Goal: Information Seeking & Learning: Learn about a topic

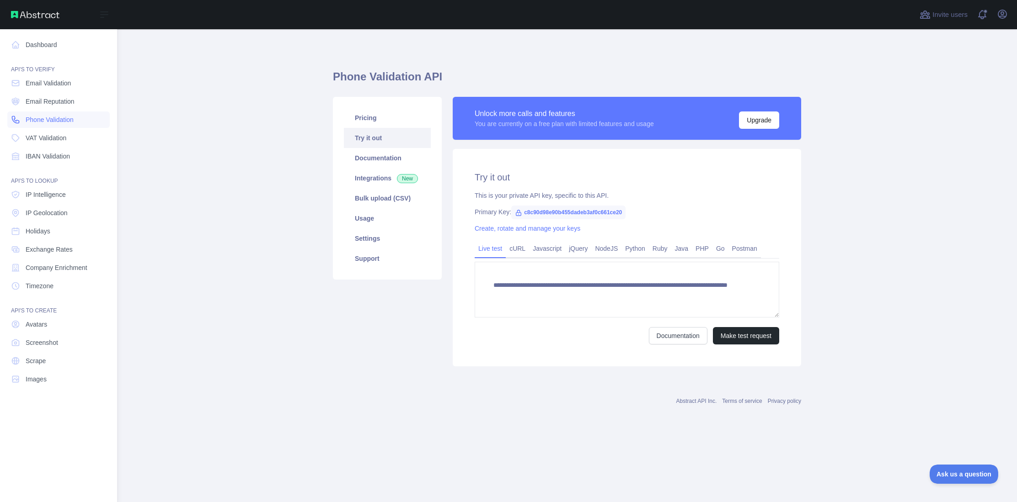
click at [64, 119] on span "Phone Validation" at bounding box center [50, 119] width 48 height 9
click at [67, 121] on span "Phone Validation" at bounding box center [50, 119] width 48 height 9
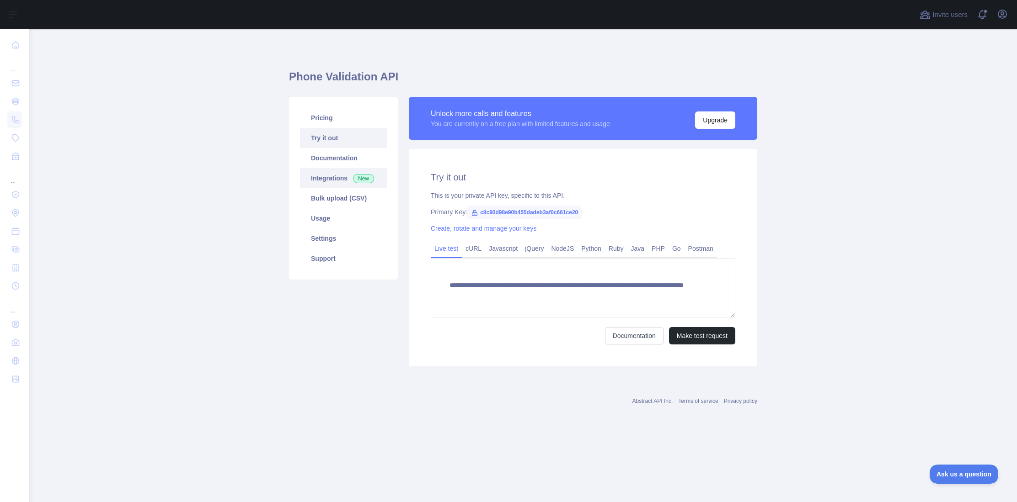
click at [334, 174] on link "Integrations New" at bounding box center [343, 178] width 87 height 20
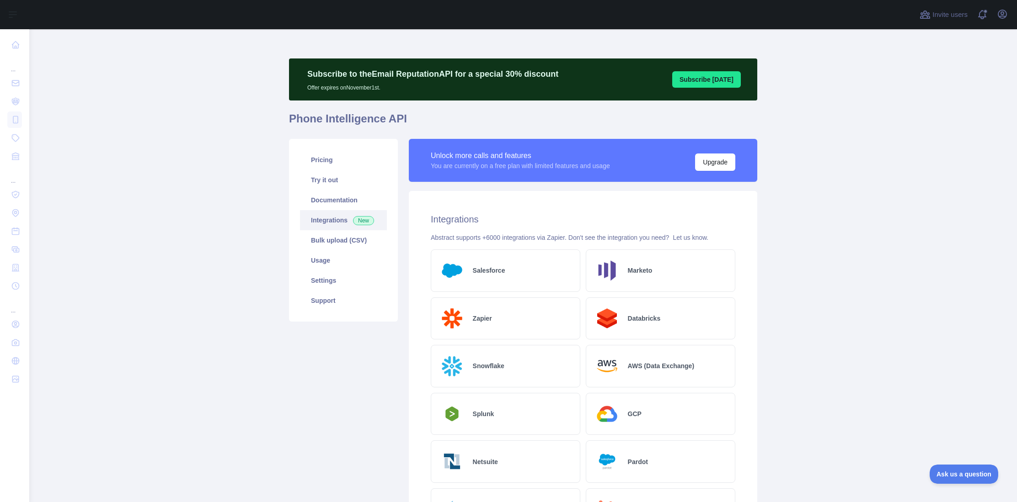
click at [248, 157] on main "Subscribe to the Email Reputation API for a special 30 % discount Offer expires…" at bounding box center [522, 265] width 987 height 473
click at [472, 121] on h1 "Phone Intelligence API" at bounding box center [523, 123] width 468 height 22
